Goal: Transaction & Acquisition: Subscribe to service/newsletter

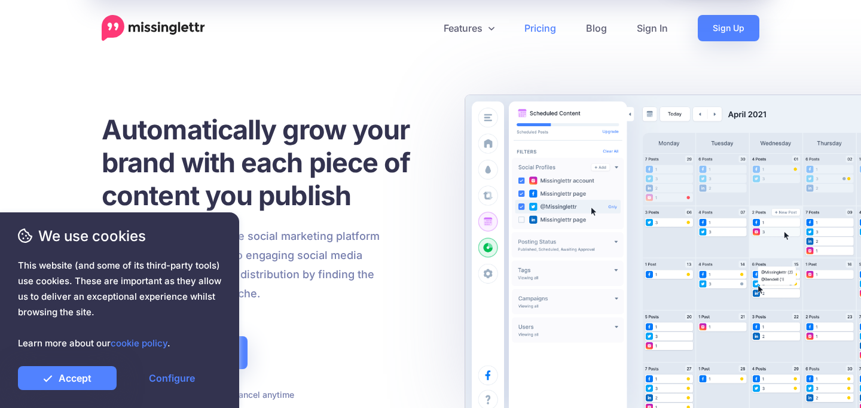
click at [534, 33] on link "Pricing" at bounding box center [541, 28] width 62 height 26
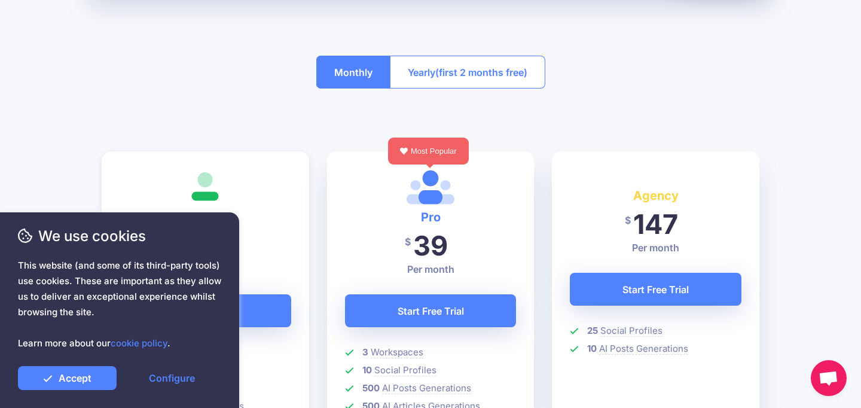
scroll to position [162, 0]
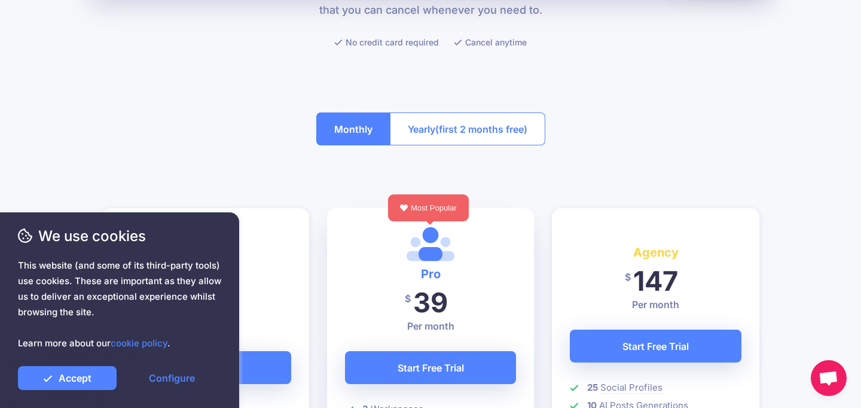
click at [507, 140] on button "Yearly (first 2 months free)" at bounding box center [468, 128] width 156 height 33
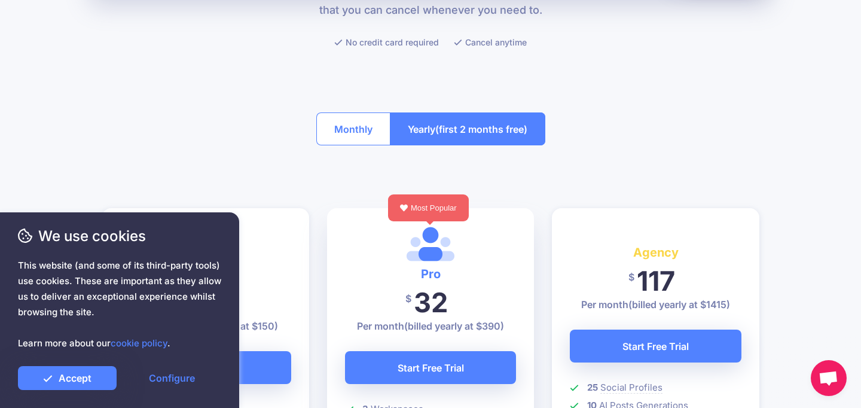
click at [319, 119] on button "Monthly" at bounding box center [353, 128] width 74 height 33
